Goal: Information Seeking & Learning: Learn about a topic

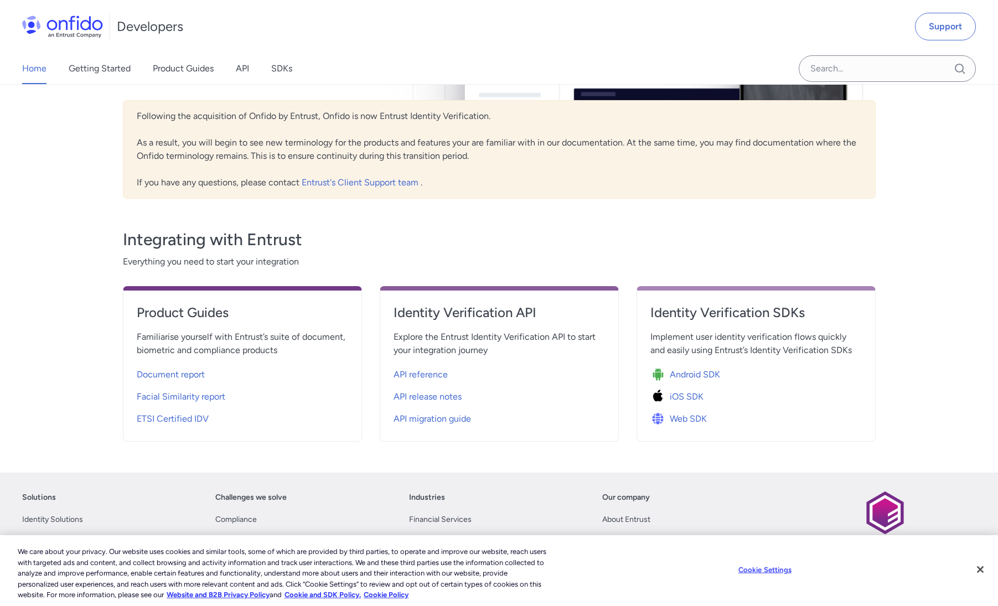
scroll to position [430, 0]
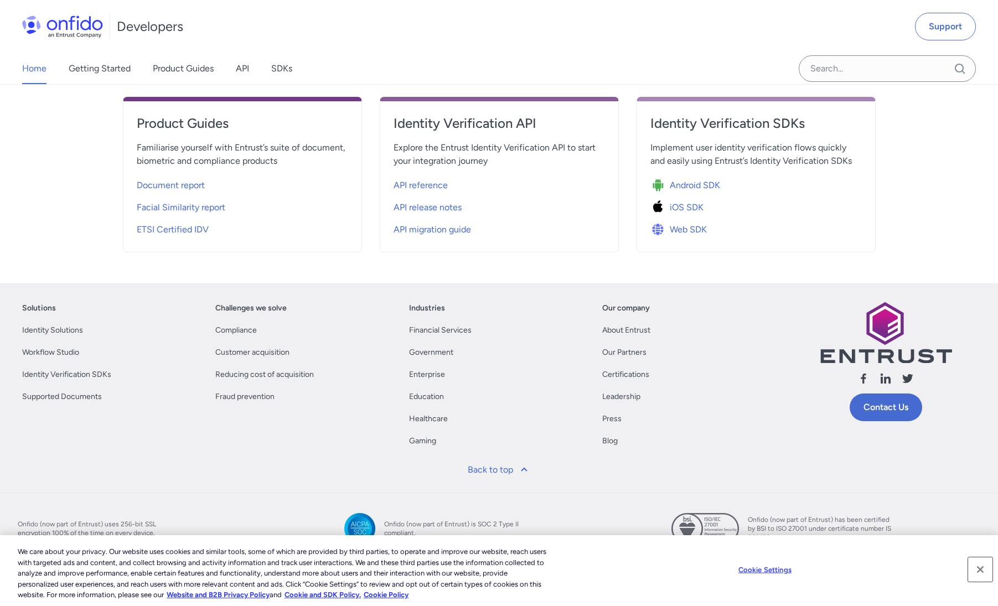
drag, startPoint x: 982, startPoint y: 569, endPoint x: 971, endPoint y: 557, distance: 16.5
click at [982, 569] on button "Close" at bounding box center [981, 570] width 24 height 24
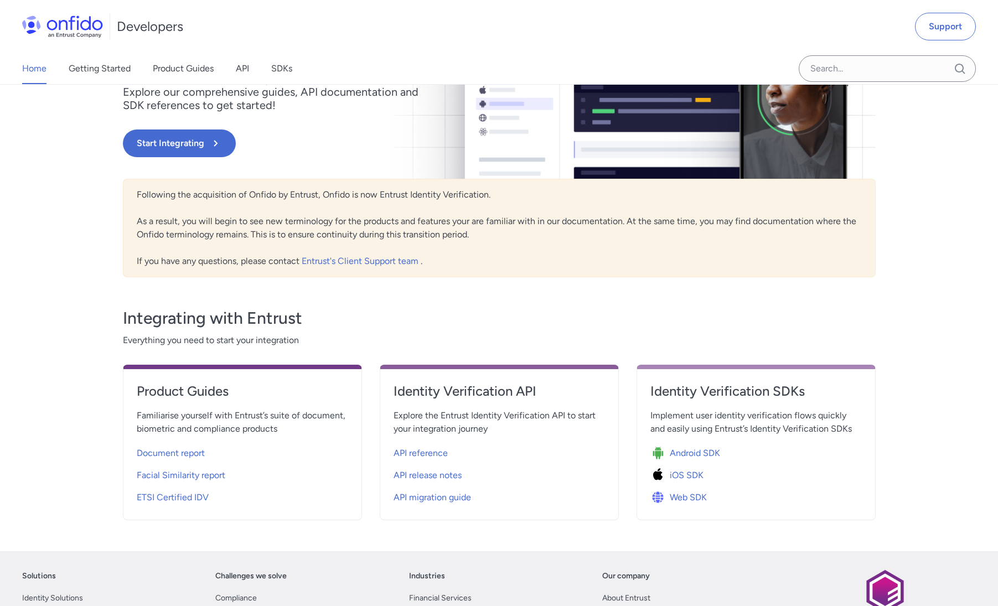
scroll to position [112, 0]
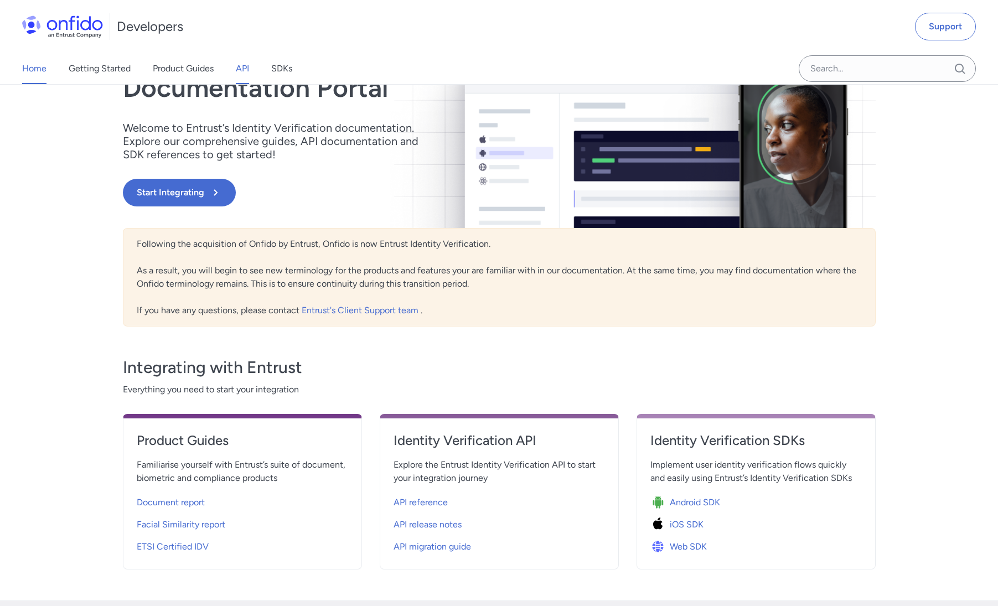
click at [248, 72] on link "API" at bounding box center [242, 68] width 13 height 31
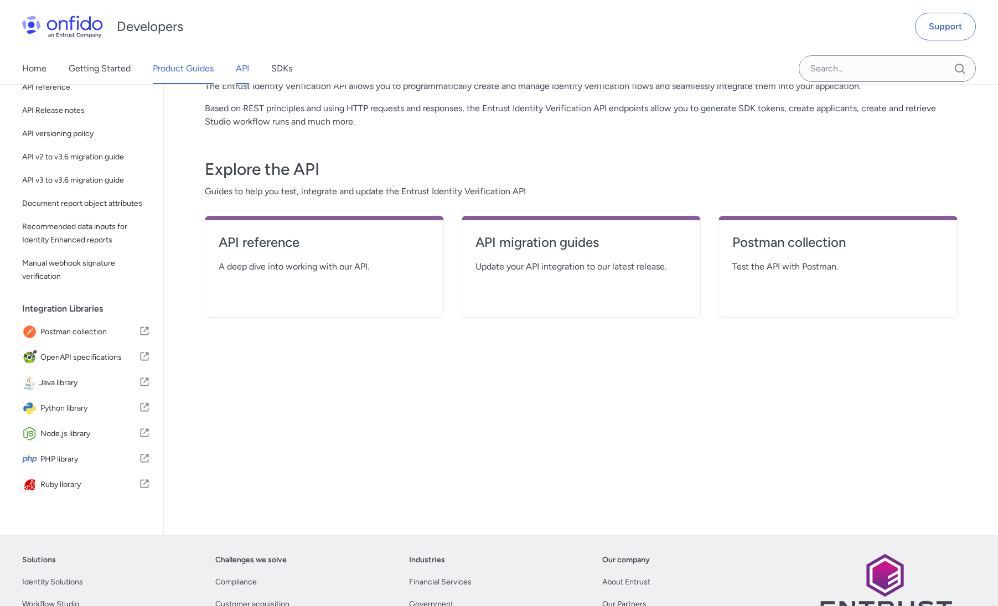
click at [206, 70] on link "Product Guides" at bounding box center [183, 68] width 61 height 31
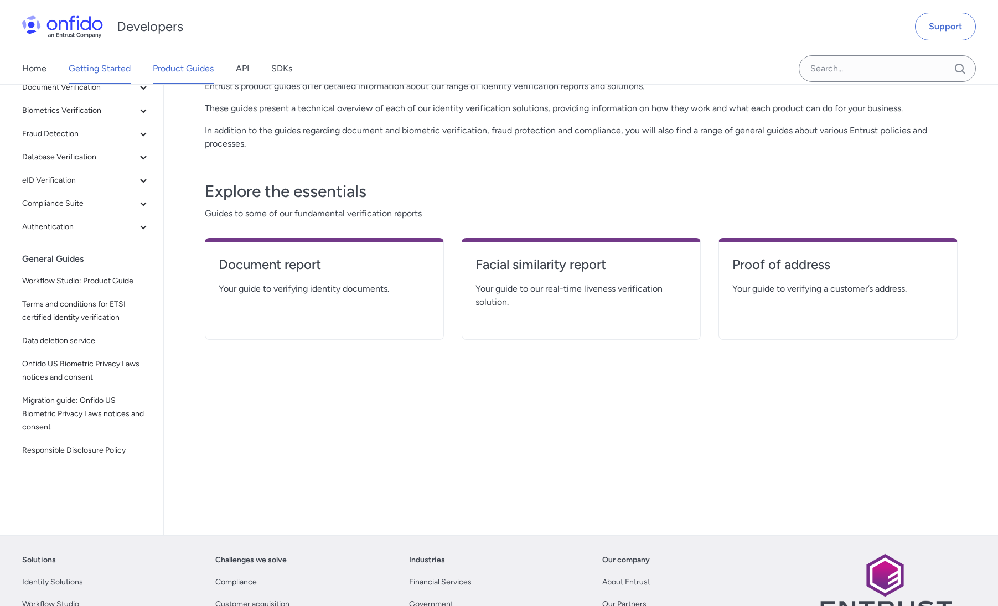
click at [106, 73] on link "Getting Started" at bounding box center [100, 68] width 62 height 31
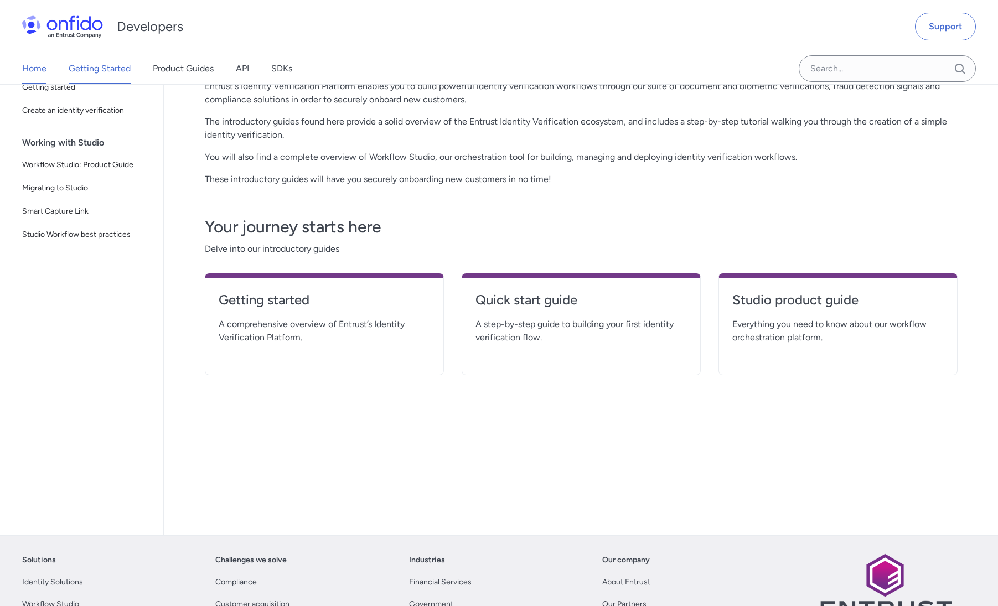
click at [46, 70] on link "Home" at bounding box center [34, 68] width 24 height 31
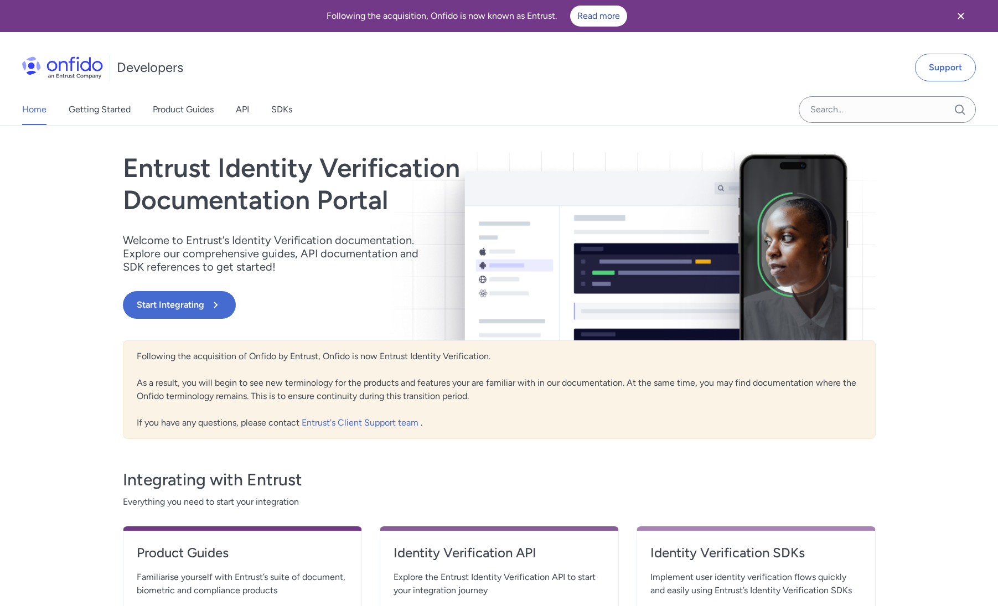
click at [962, 459] on div "Home Getting Started Product Guides API SDKs Support Entrust Identity Verificat…" at bounding box center [499, 420] width 998 height 588
